Goal: Task Accomplishment & Management: Use online tool/utility

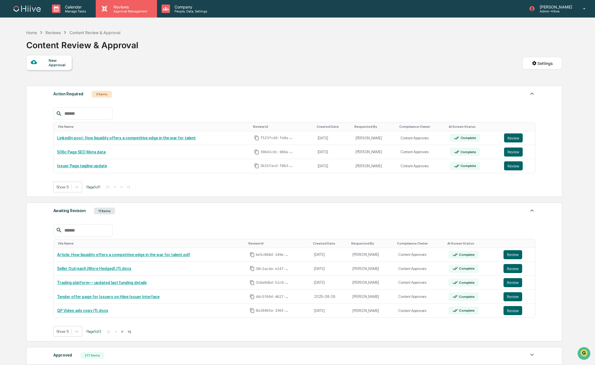
click at [114, 8] on p "Reviews" at bounding box center [129, 7] width 41 height 5
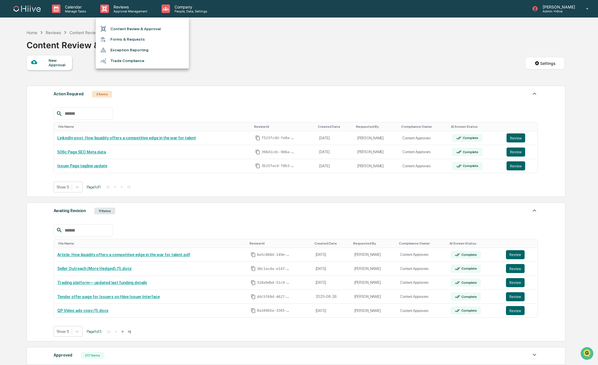
click at [120, 28] on li "Content Review & Approval" at bounding box center [142, 28] width 93 height 11
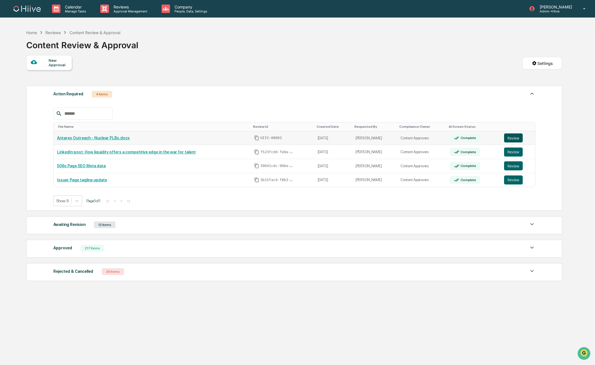
click at [510, 139] on button "Review" at bounding box center [513, 138] width 19 height 9
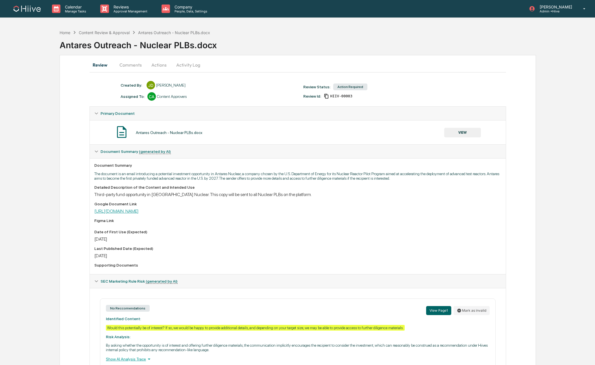
click at [139, 212] on link "[URL][DOMAIN_NAME]" at bounding box center [116, 211] width 44 height 5
click at [154, 64] on button "Actions" at bounding box center [158, 65] width 25 height 14
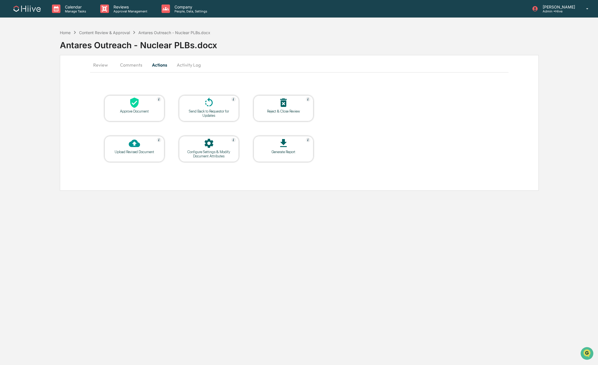
click at [136, 109] on div "Approve Document" at bounding box center [134, 111] width 51 height 4
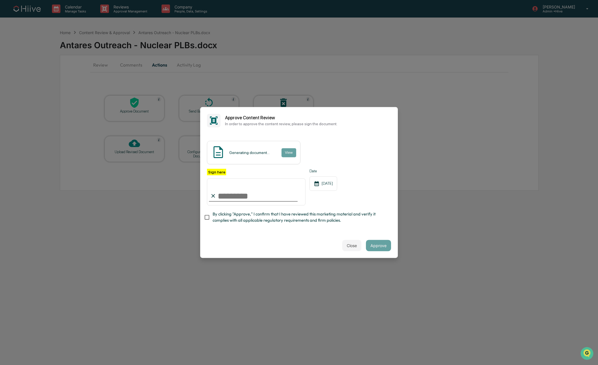
click at [219, 219] on span "By clicking "Approve," I confirm that I have reviewed this marketing material a…" at bounding box center [300, 217] width 174 height 13
click at [295, 195] on input "Sign here" at bounding box center [256, 191] width 99 height 27
click at [0, 365] on com-1password-button at bounding box center [0, 365] width 0 height 0
type input "**********"
click at [375, 245] on button "Approve" at bounding box center [378, 245] width 25 height 11
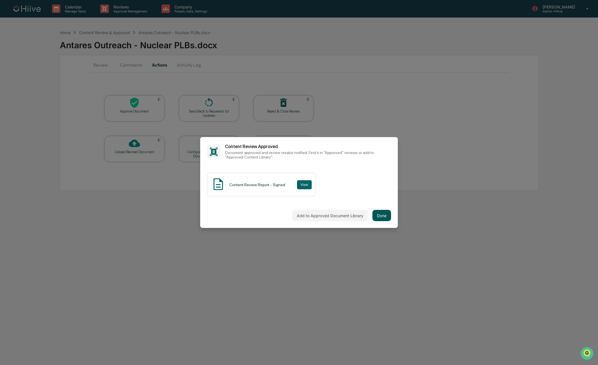
click at [381, 219] on button "Done" at bounding box center [382, 215] width 19 height 11
